Goal: Find specific page/section: Find specific page/section

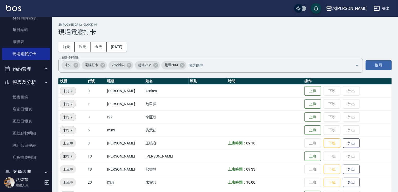
scroll to position [97, 0]
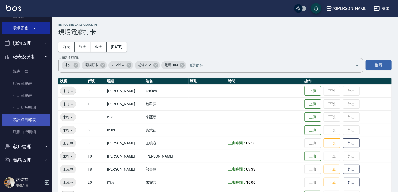
click at [26, 117] on link "設計師日報表" at bounding box center [26, 120] width 48 height 12
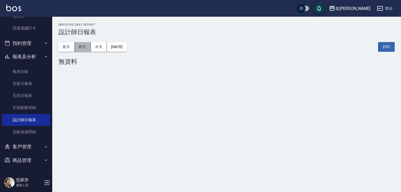
click at [80, 49] on button "昨天" at bounding box center [83, 47] width 16 height 10
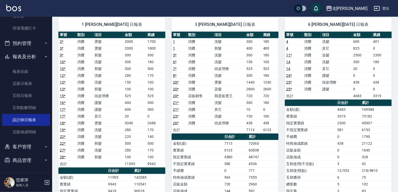
scroll to position [42, 0]
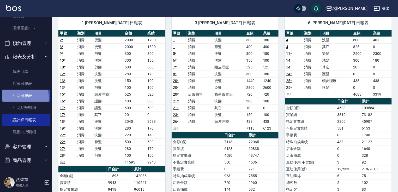
click at [11, 98] on link "互助日報表" at bounding box center [26, 96] width 48 height 12
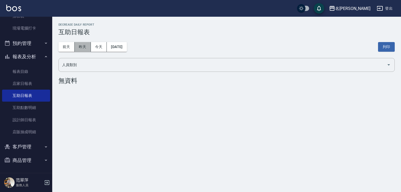
click at [77, 48] on button "昨天" at bounding box center [83, 47] width 16 height 10
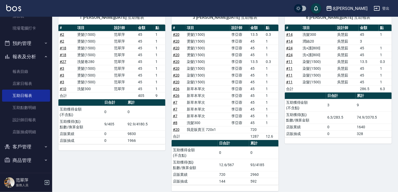
scroll to position [67, 0]
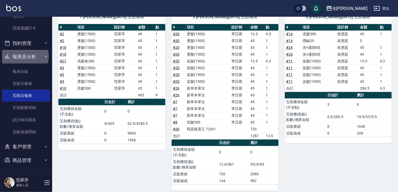
click at [22, 56] on button "報表及分析" at bounding box center [26, 57] width 48 height 14
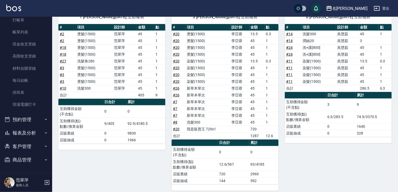
scroll to position [20, 0]
click at [29, 23] on link "打帳單" at bounding box center [26, 21] width 48 height 12
